Goal: Answer question/provide support

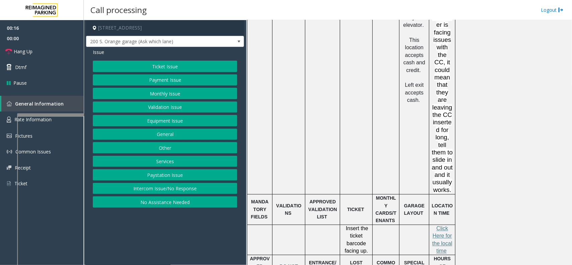
scroll to position [629, 0]
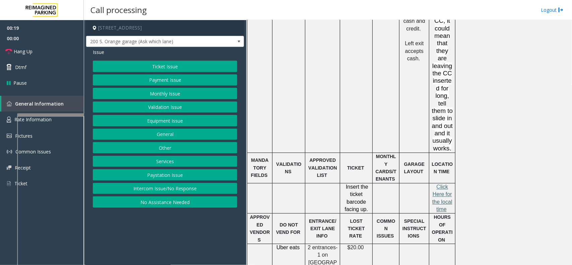
click at [437, 184] on span "lick Here for the local time" at bounding box center [443, 198] width 20 height 28
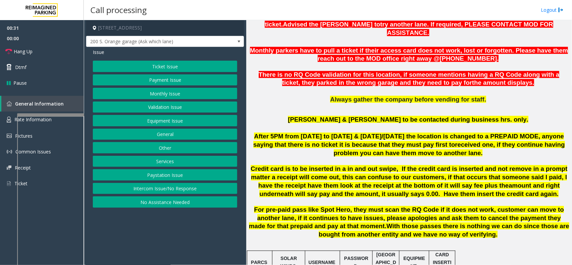
scroll to position [251, 0]
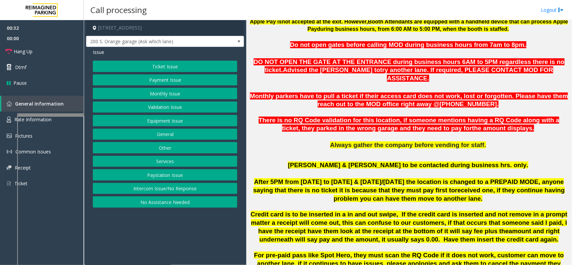
click at [210, 65] on button "Ticket Issue" at bounding box center [165, 66] width 145 height 11
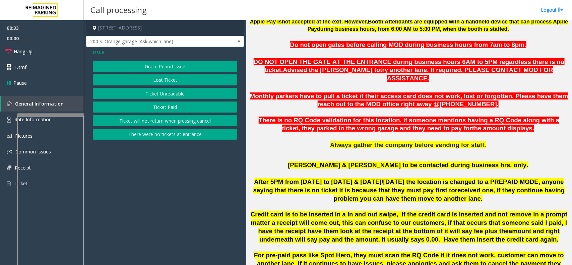
click at [178, 93] on button "Ticket Unreadable" at bounding box center [165, 93] width 145 height 11
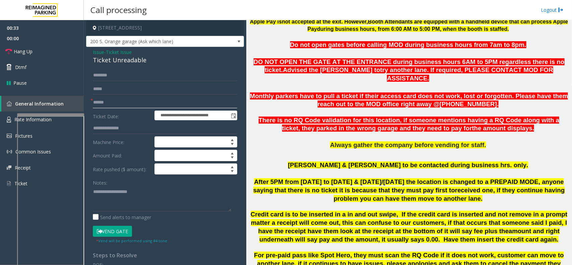
click at [145, 104] on input "text" at bounding box center [165, 102] width 145 height 11
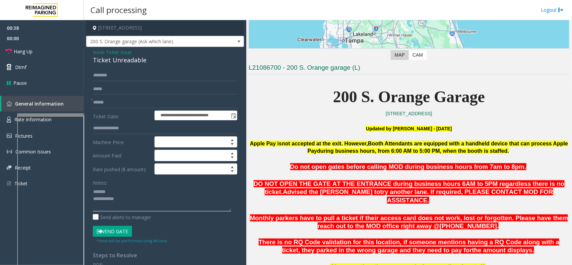
scroll to position [126, 0]
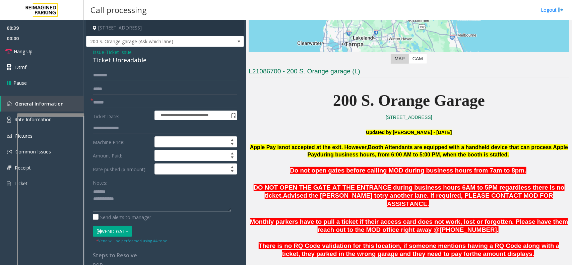
type textarea "**********"
click at [122, 106] on input "text" at bounding box center [165, 102] width 145 height 11
type input "*****"
click at [130, 59] on div "Ticket Unreadable" at bounding box center [165, 60] width 145 height 9
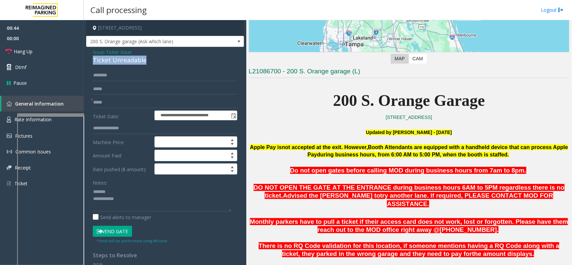
click at [130, 59] on div "Ticket Unreadable" at bounding box center [165, 60] width 145 height 9
click at [112, 236] on button "Vend Gate" at bounding box center [112, 231] width 39 height 11
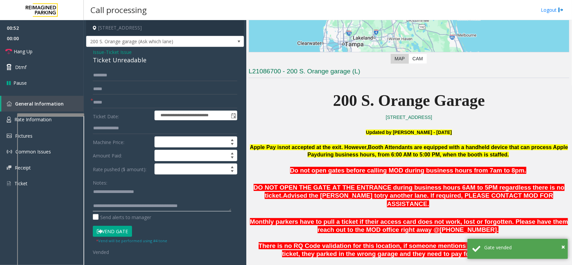
scroll to position [168, 0]
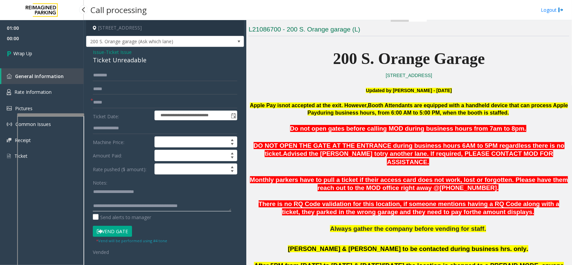
type textarea "**********"
click at [47, 50] on link "Wrap Up" at bounding box center [42, 54] width 84 height 20
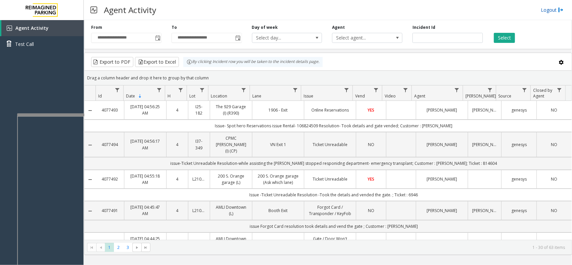
click at [554, 9] on link "Logout" at bounding box center [552, 9] width 23 height 7
